Goal: Transaction & Acquisition: Purchase product/service

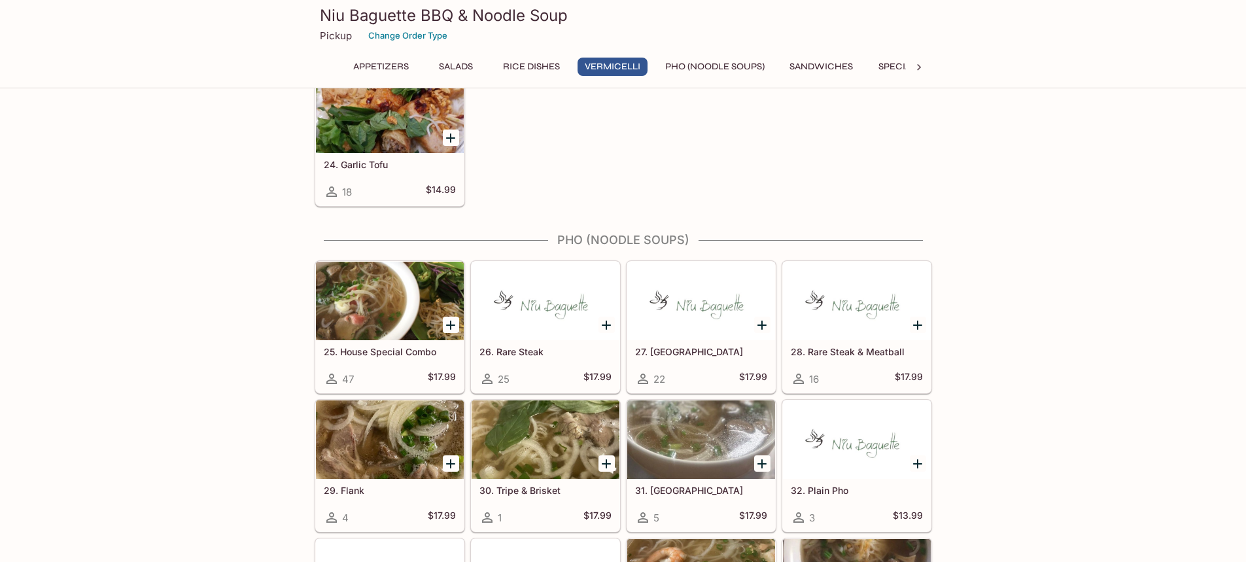
scroll to position [1374, 0]
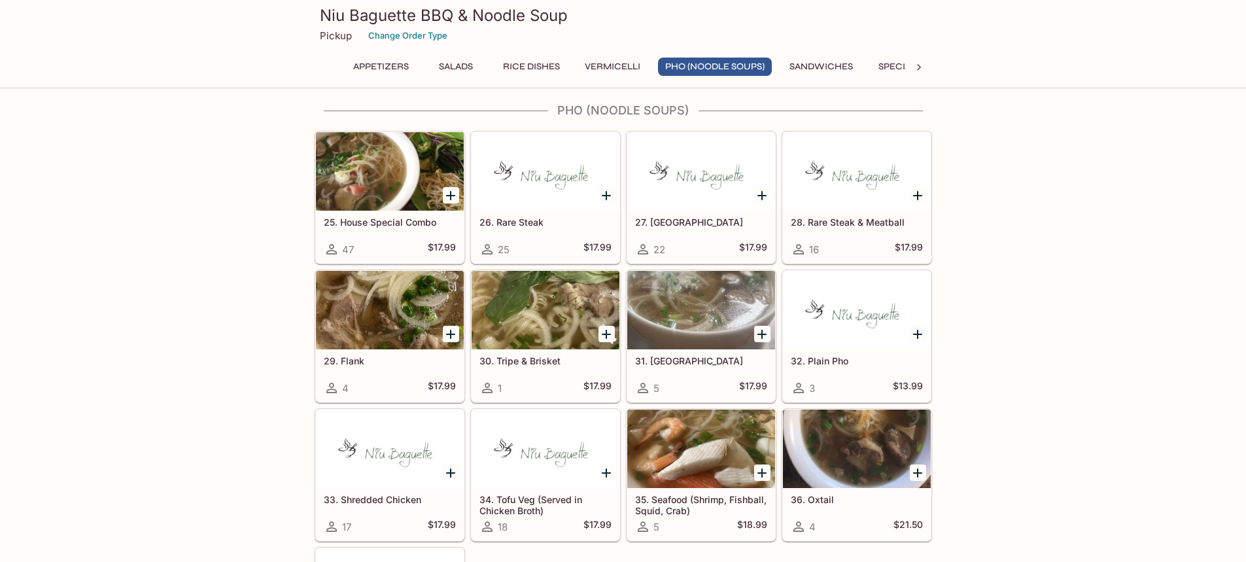
click at [411, 186] on div at bounding box center [390, 171] width 148 height 79
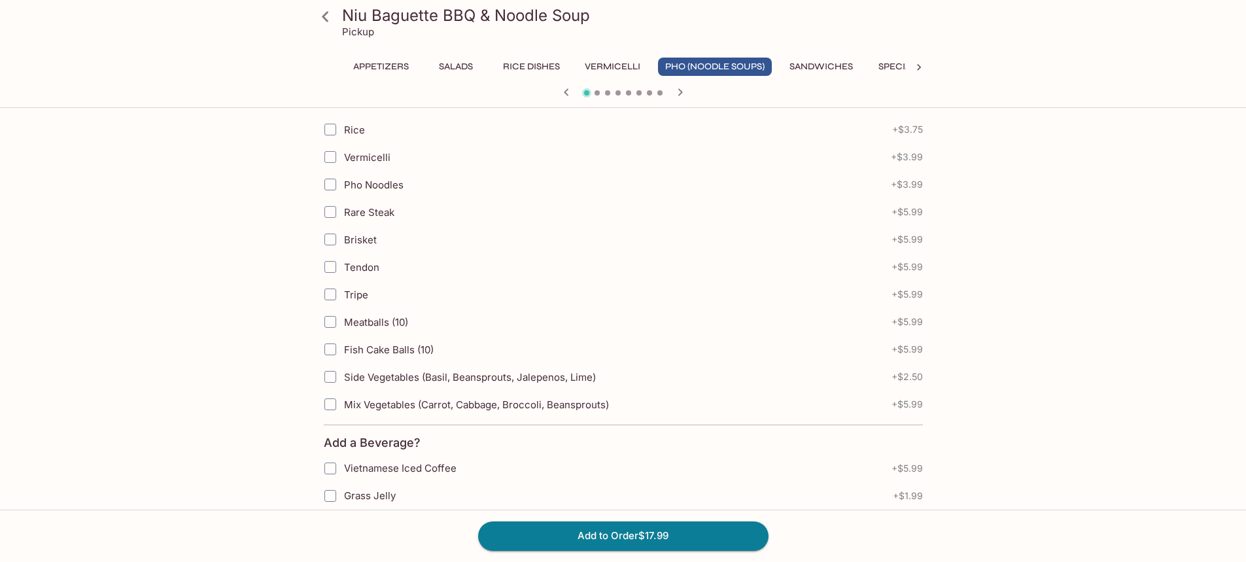
scroll to position [415, 0]
click at [712, 542] on button "Add to Order $17.99" at bounding box center [623, 535] width 290 height 29
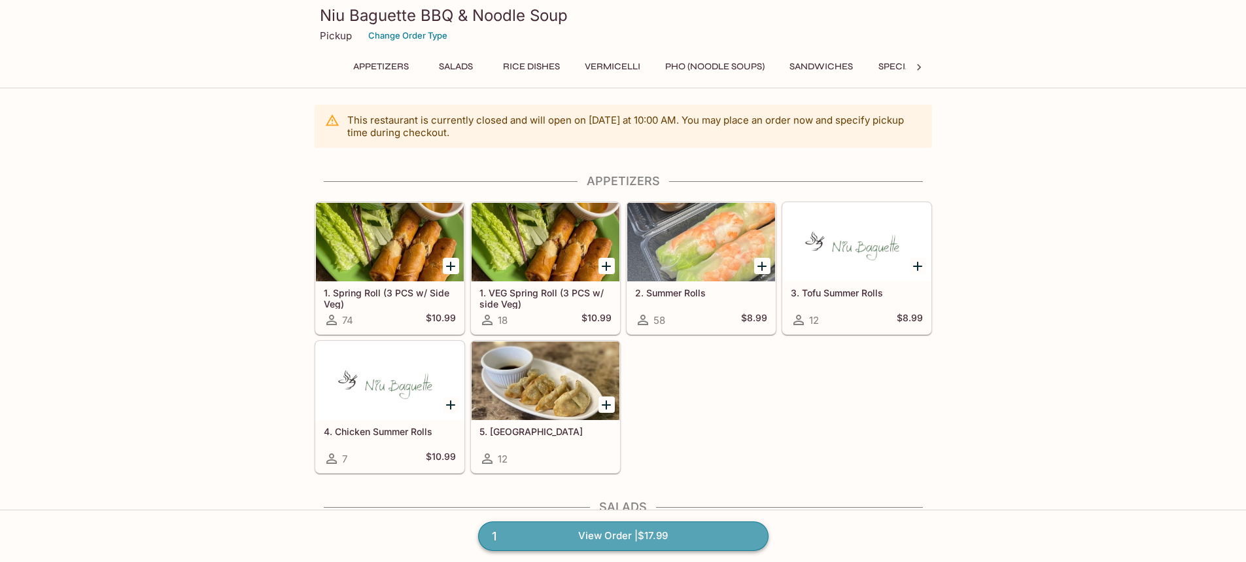
click at [623, 523] on link "1 View Order | $17.99" at bounding box center [623, 535] width 290 height 29
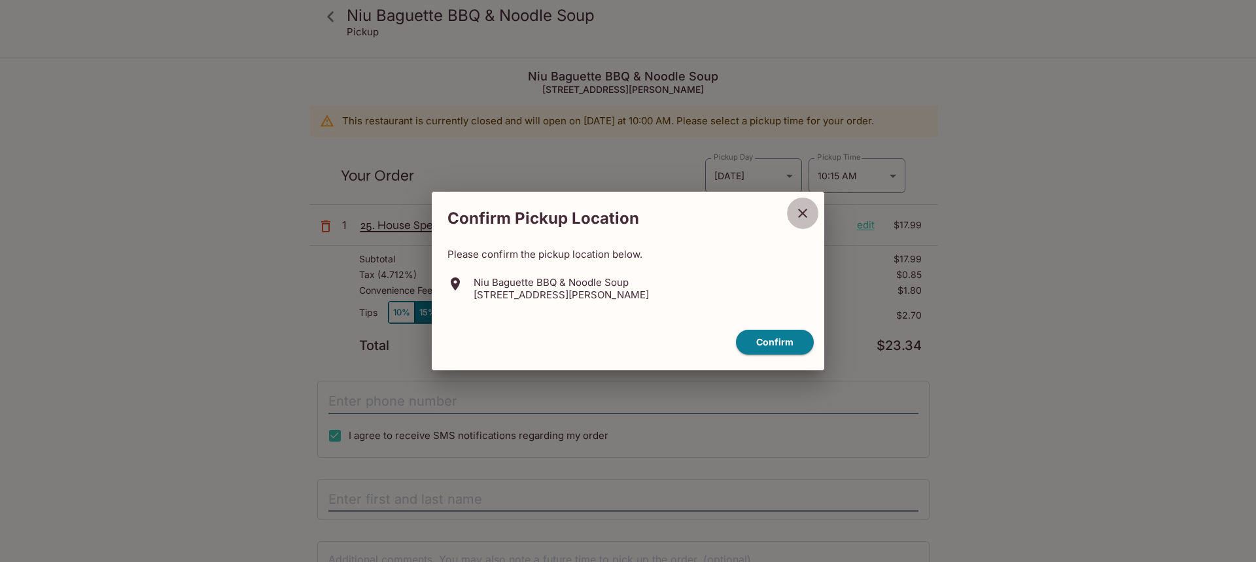
click at [814, 207] on button "close" at bounding box center [802, 213] width 33 height 33
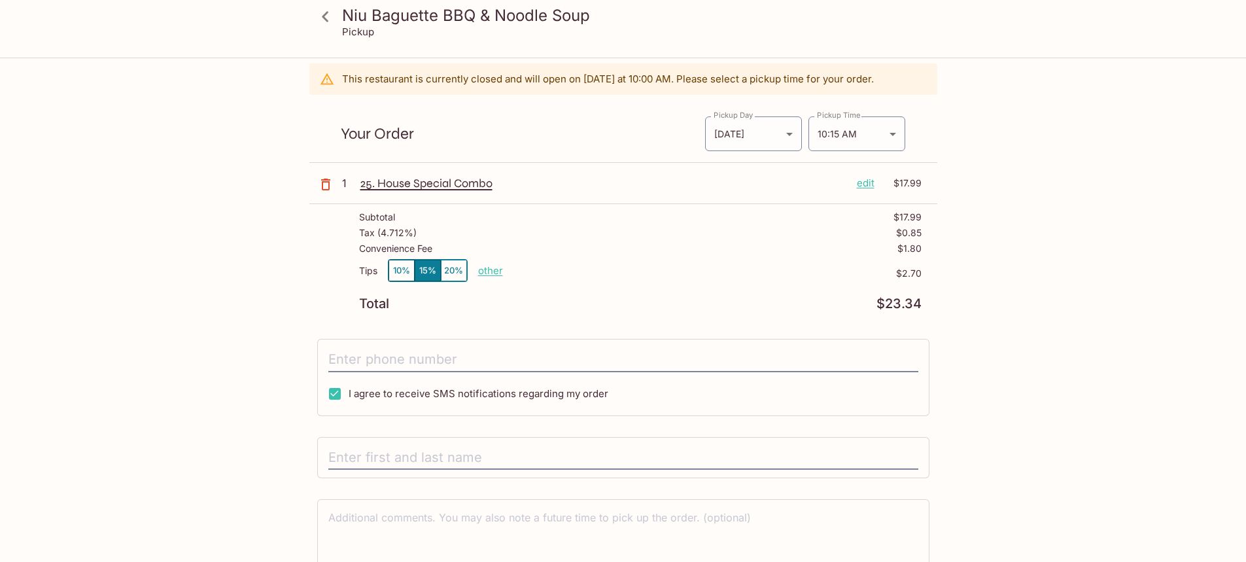
scroll to position [65, 0]
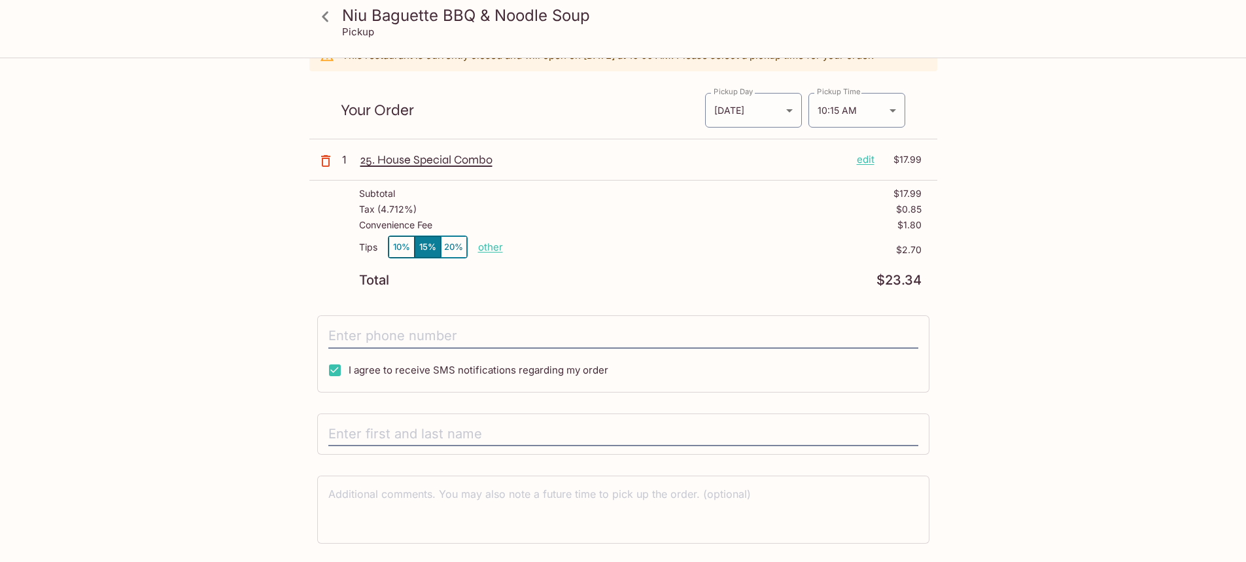
click at [410, 246] on button "10%" at bounding box center [402, 247] width 26 height 22
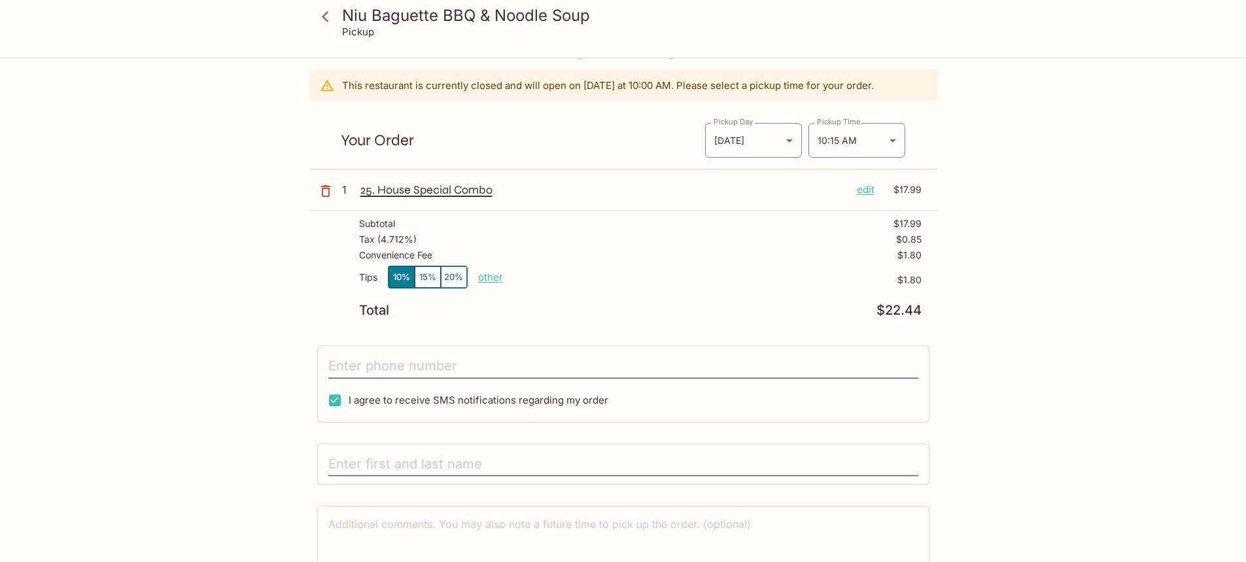
scroll to position [101, 0]
